Goal: Information Seeking & Learning: Learn about a topic

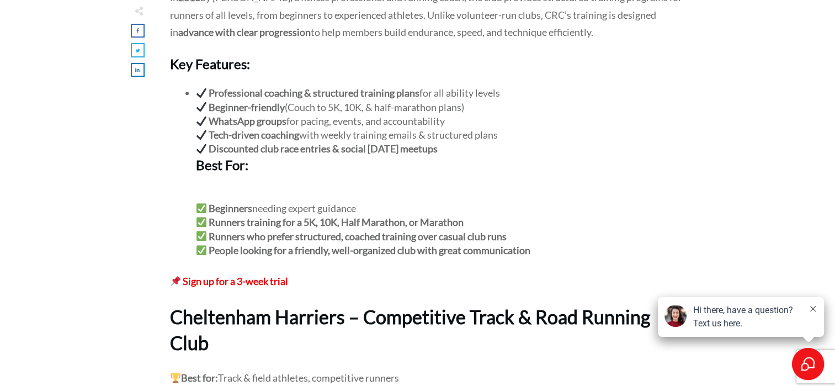
scroll to position [534, 0]
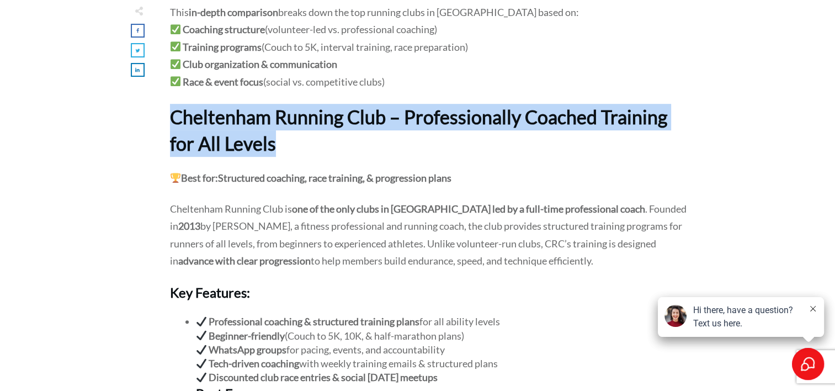
drag, startPoint x: 272, startPoint y: 145, endPoint x: 173, endPoint y: 121, distance: 102.7
click at [173, 121] on strong "Cheltenham Running Club – Professionally Coached Training for All Levels" at bounding box center [418, 129] width 497 height 49
copy strong "Cheltenham Running Club – Professionally Coached Training for All Levels"
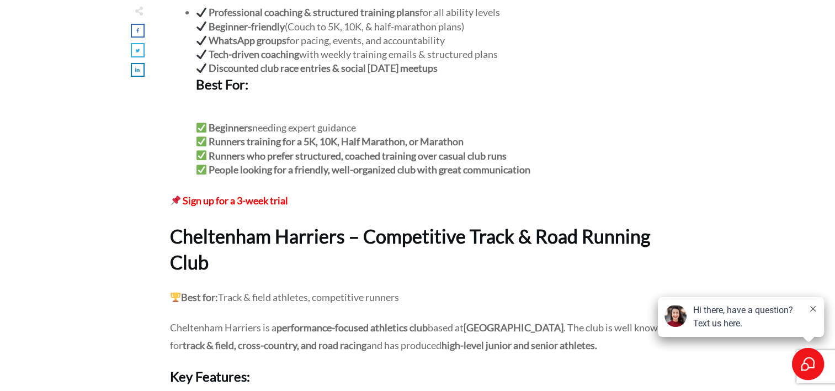
scroll to position [896, 0]
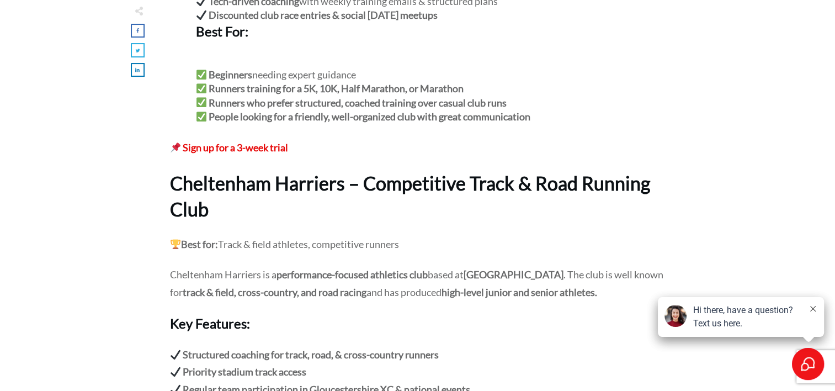
click at [199, 202] on strong "Cheltenham Harriers – Competitive Track & Road Running Club" at bounding box center [410, 196] width 480 height 49
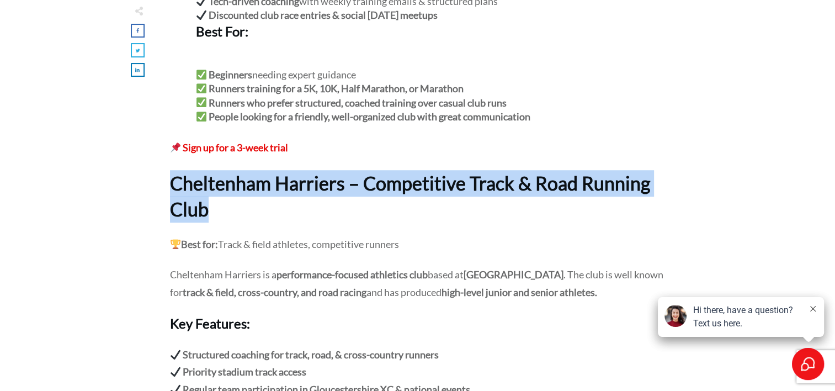
drag, startPoint x: 205, startPoint y: 211, endPoint x: 165, endPoint y: 183, distance: 48.4
copy strong "Cheltenham Harriers – Competitive Track & Road Running Club"
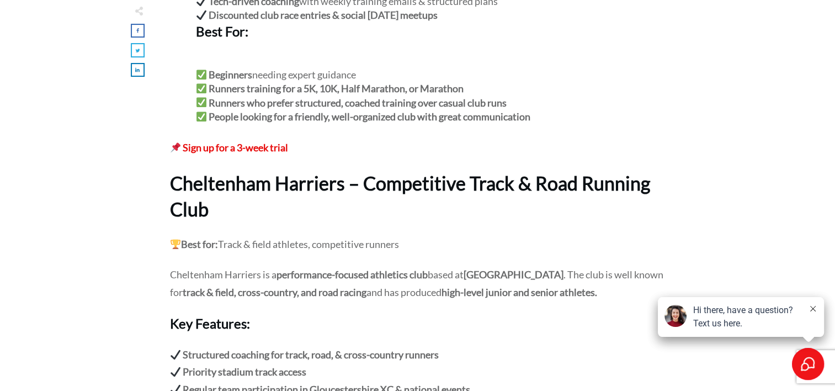
click at [406, 238] on p "Best for: Track & field athletes, competitive runners" at bounding box center [428, 251] width 517 height 31
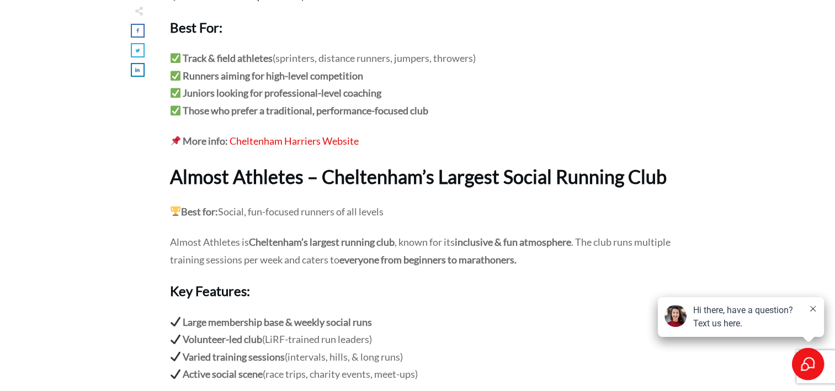
scroll to position [1319, 0]
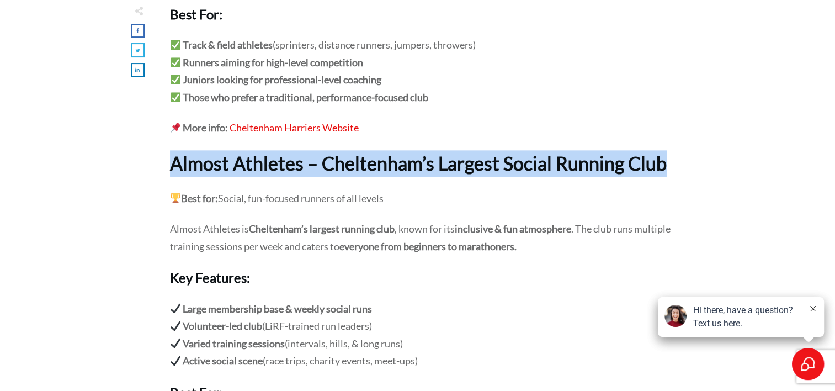
drag, startPoint x: 667, startPoint y: 164, endPoint x: 169, endPoint y: 169, distance: 497.6
click at [170, 169] on h2 "Almost Athletes – Cheltenham’s Largest Social Running Club" at bounding box center [428, 170] width 517 height 40
copy strong "Almost Athletes – Cheltenham’s Largest Social Running Club"
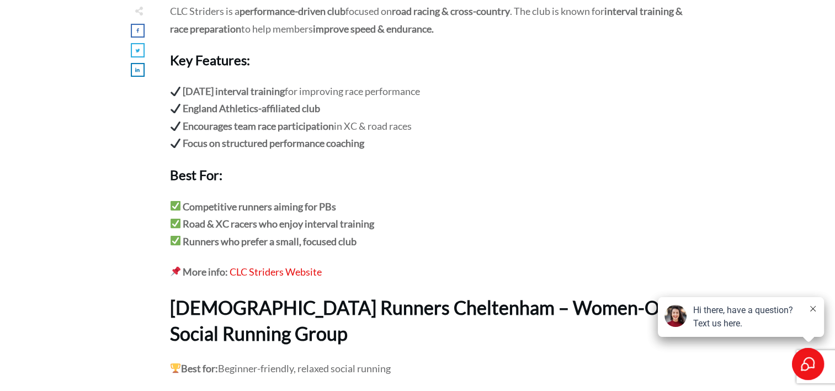
scroll to position [1934, 0]
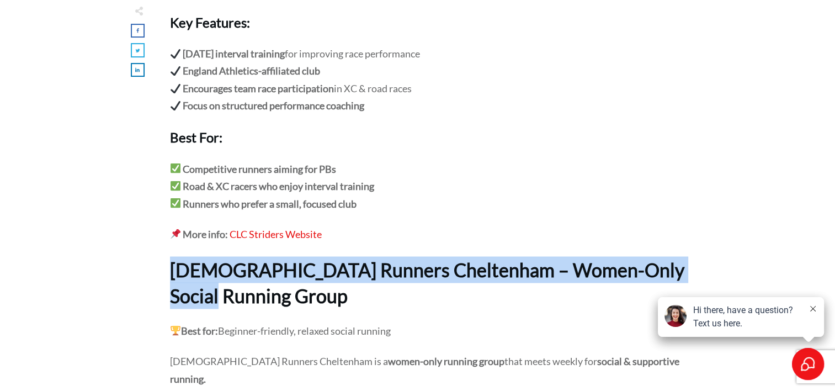
drag, startPoint x: 244, startPoint y: 290, endPoint x: 172, endPoint y: 272, distance: 74.9
click at [172, 272] on h2 "[DEMOGRAPHIC_DATA] Runners Cheltenham – Women-Only Social Running Group" at bounding box center [428, 289] width 517 height 66
copy strong "[DEMOGRAPHIC_DATA] Runners Cheltenham – Women-Only Social Running Group"
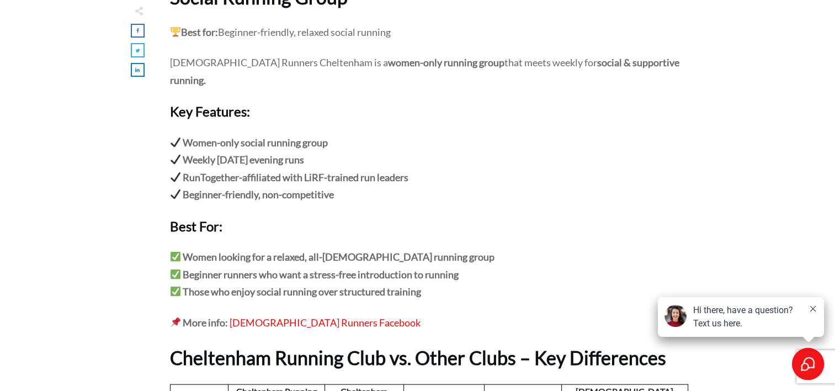
click at [527, 252] on p "Women looking for a relaxed, all-[DEMOGRAPHIC_DATA] running group Beginner runn…" at bounding box center [428, 281] width 517 height 66
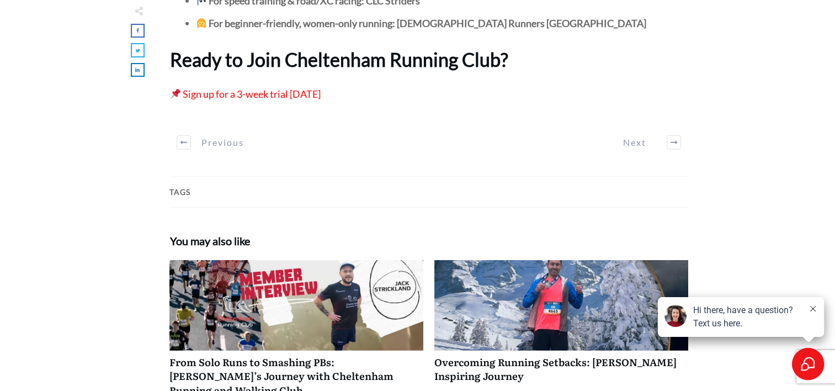
scroll to position [2939, 0]
